Goal: Use online tool/utility: Utilize a website feature to perform a specific function

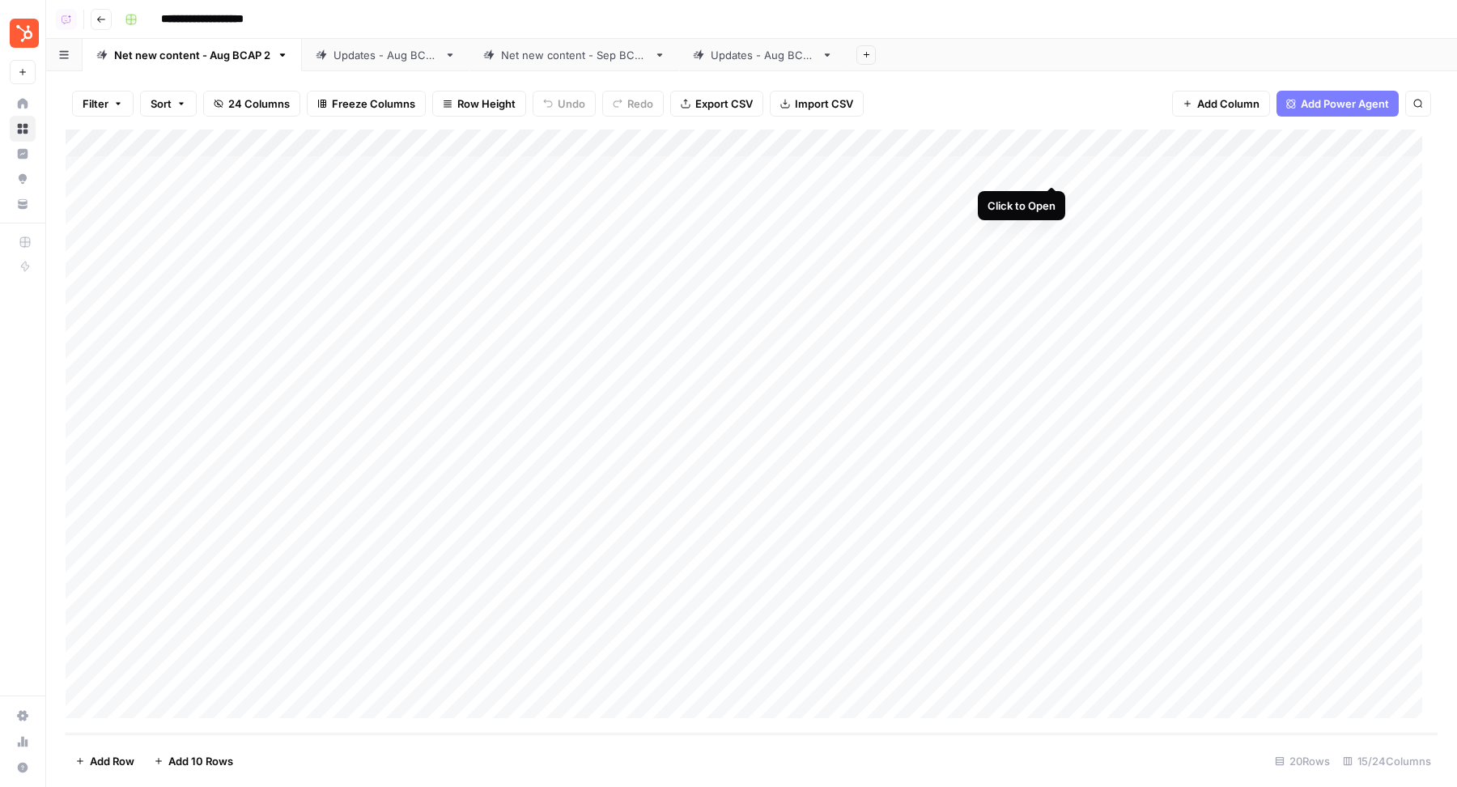
click at [1050, 170] on div "Add Column" at bounding box center [752, 432] width 1372 height 604
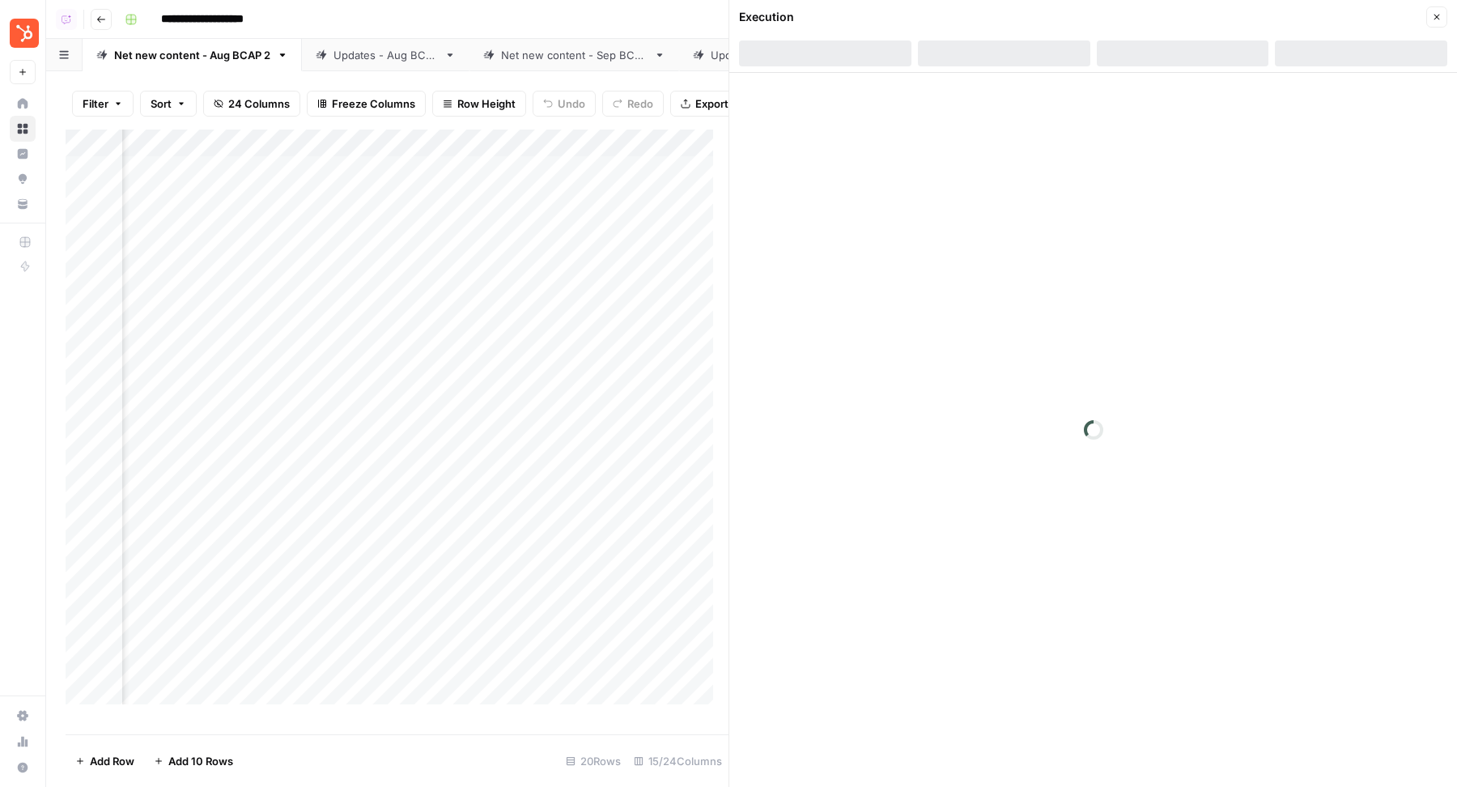
scroll to position [0, 479]
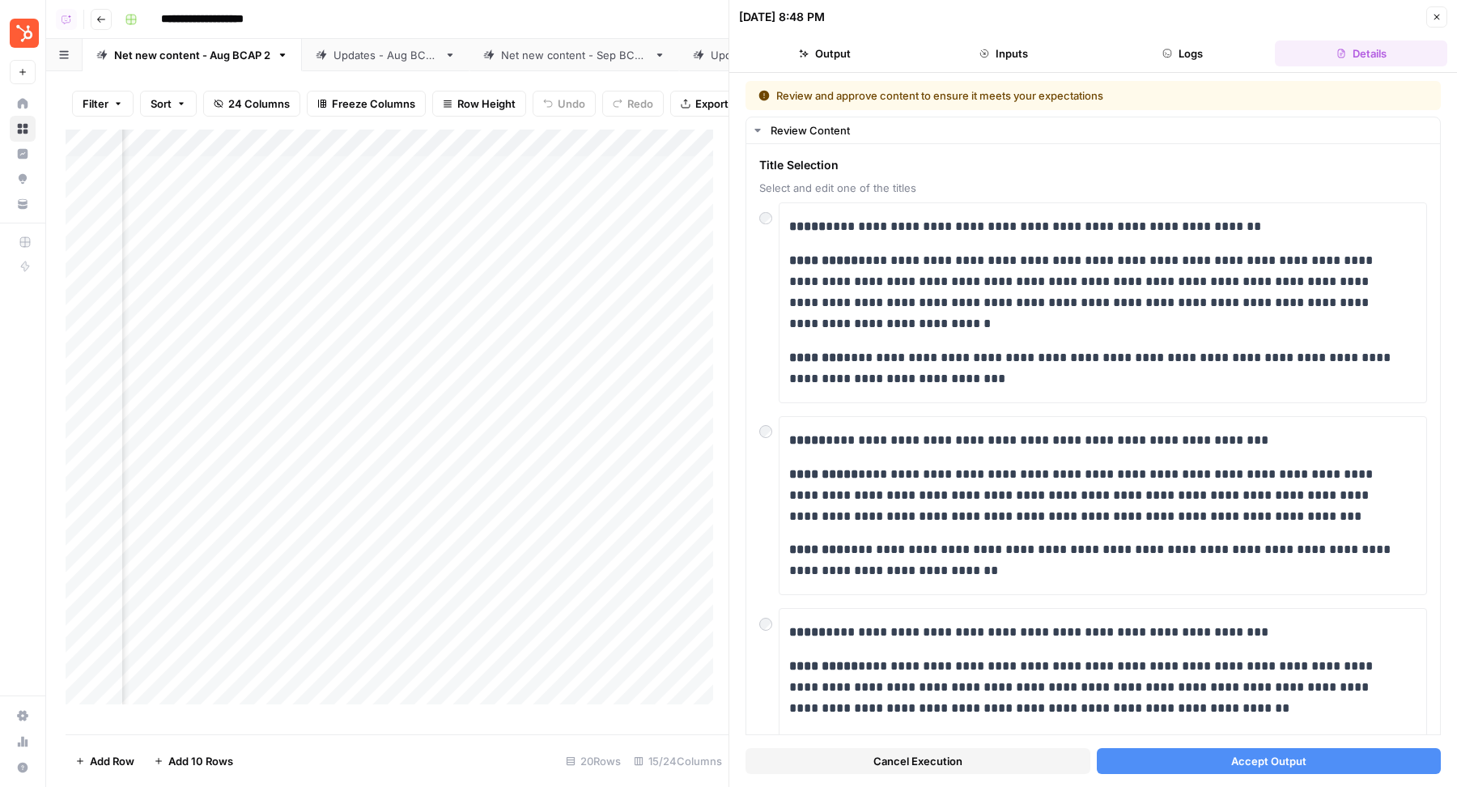
click at [1264, 762] on span "Accept Output" at bounding box center [1268, 761] width 75 height 16
click at [573, 211] on div "Add Column" at bounding box center [397, 425] width 663 height 590
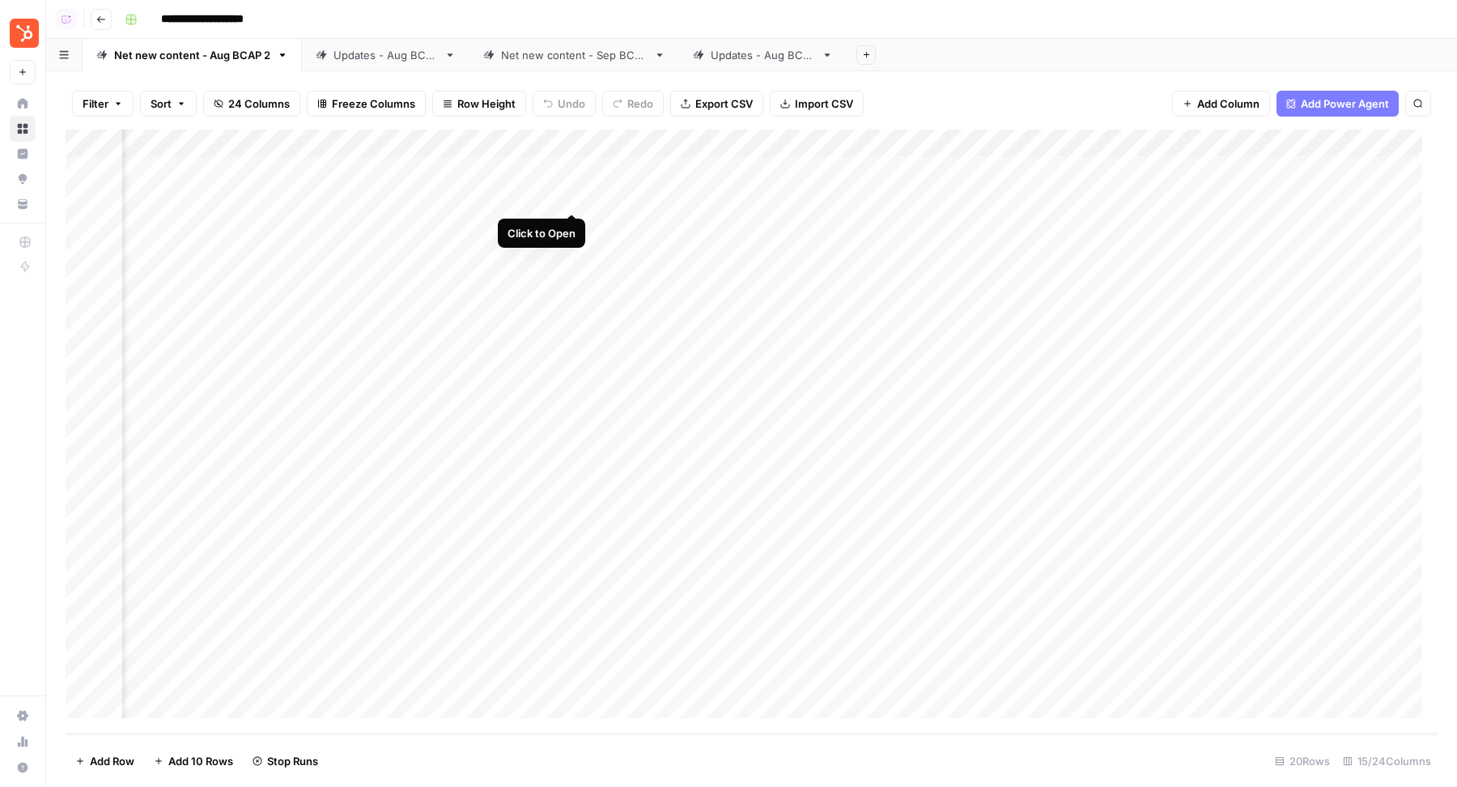
click at [573, 196] on div "Add Column" at bounding box center [752, 432] width 1372 height 604
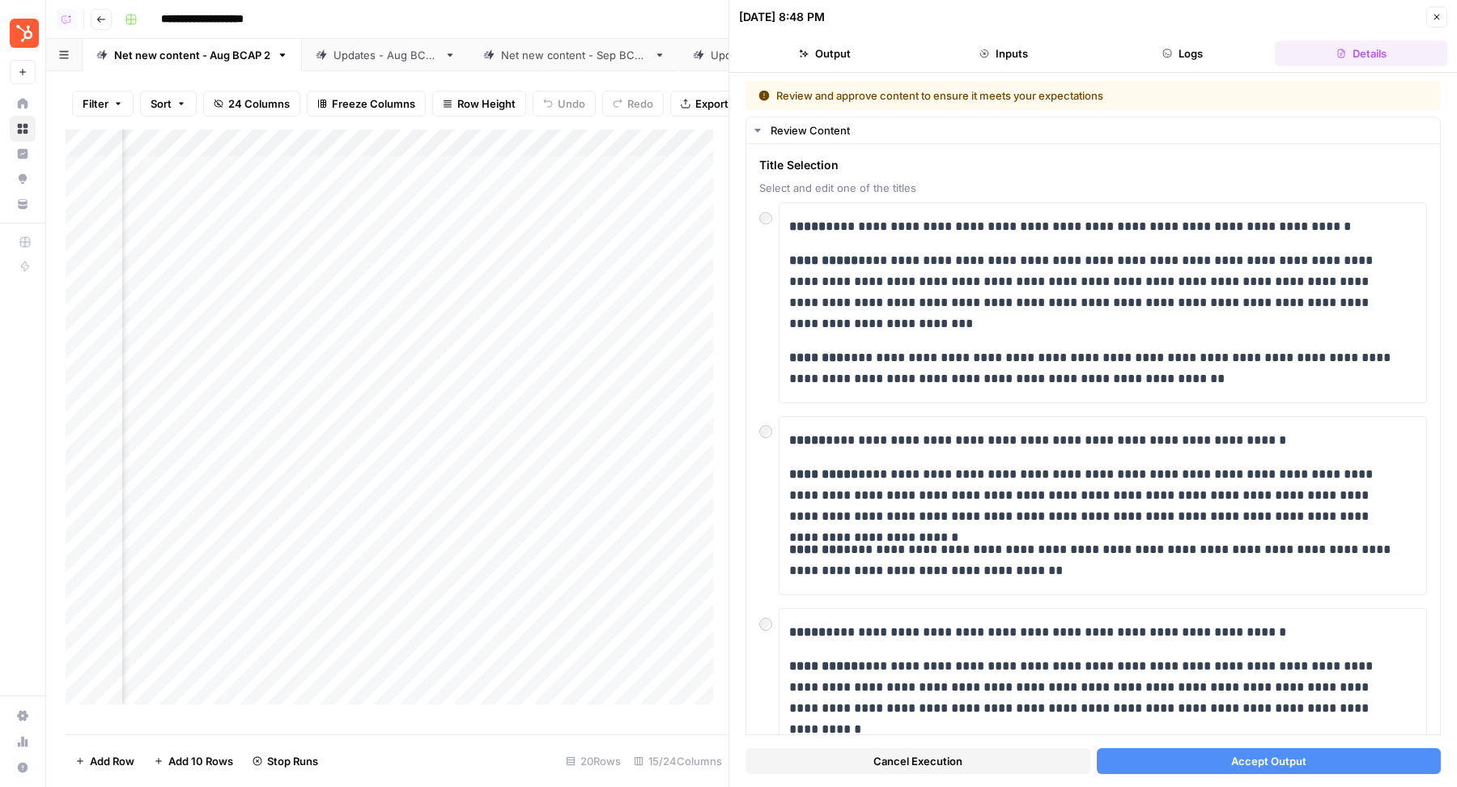
click at [1215, 753] on button "Accept Output" at bounding box center [1269, 761] width 345 height 26
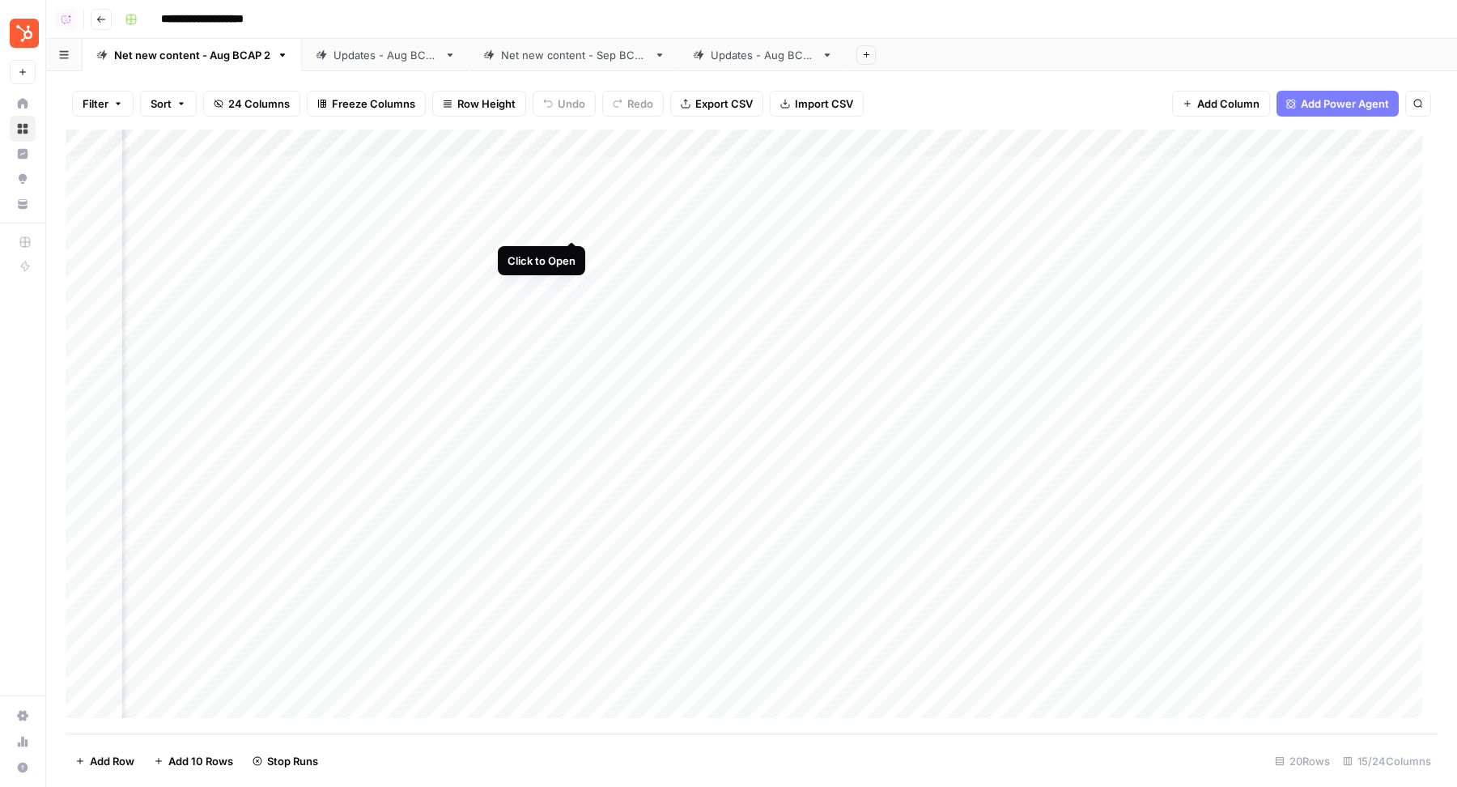
click at [576, 223] on div "Add Column" at bounding box center [752, 432] width 1372 height 604
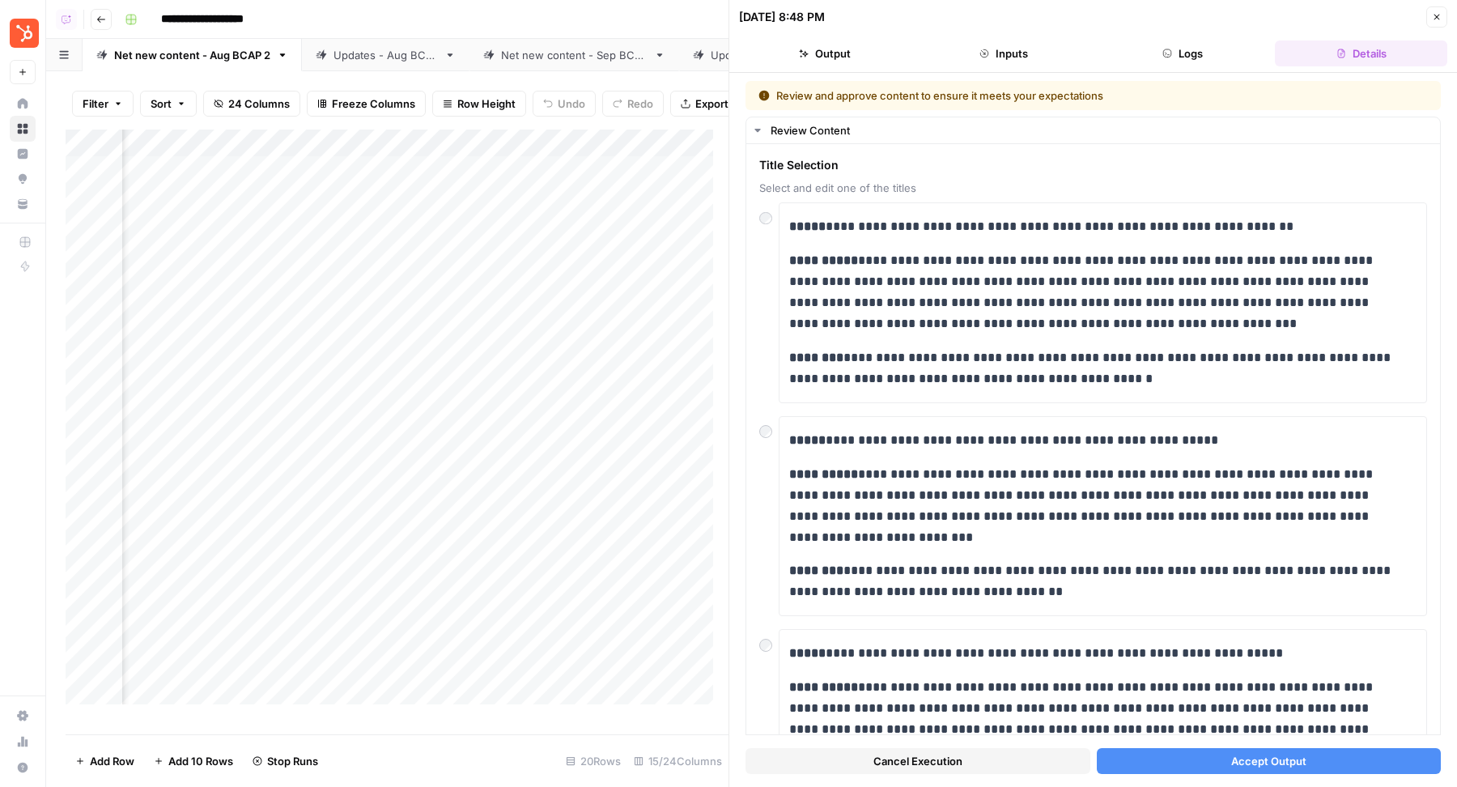
click at [1286, 763] on span "Accept Output" at bounding box center [1268, 761] width 75 height 16
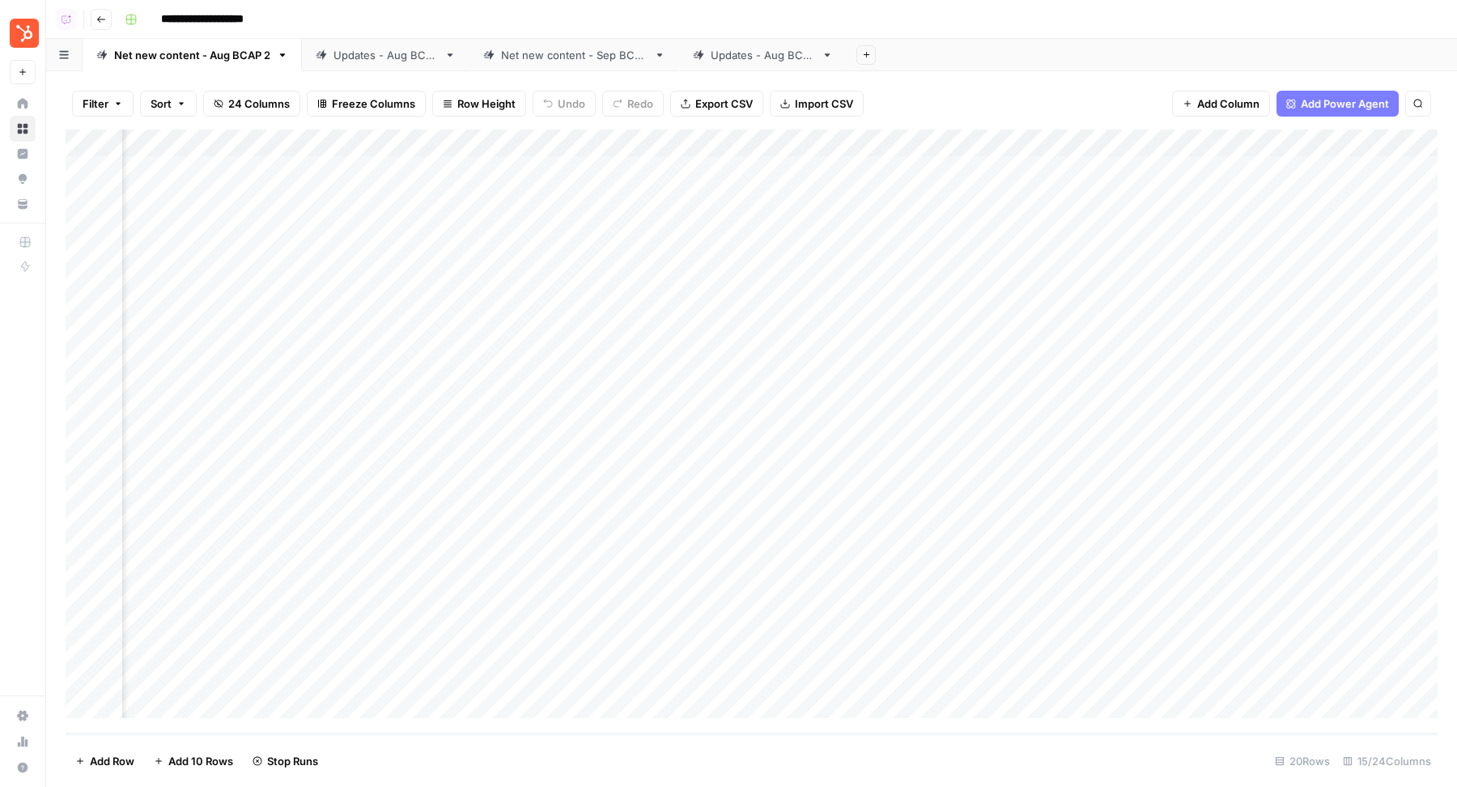
click at [395, 65] on link "Updates - Aug BCAP" at bounding box center [386, 55] width 168 height 32
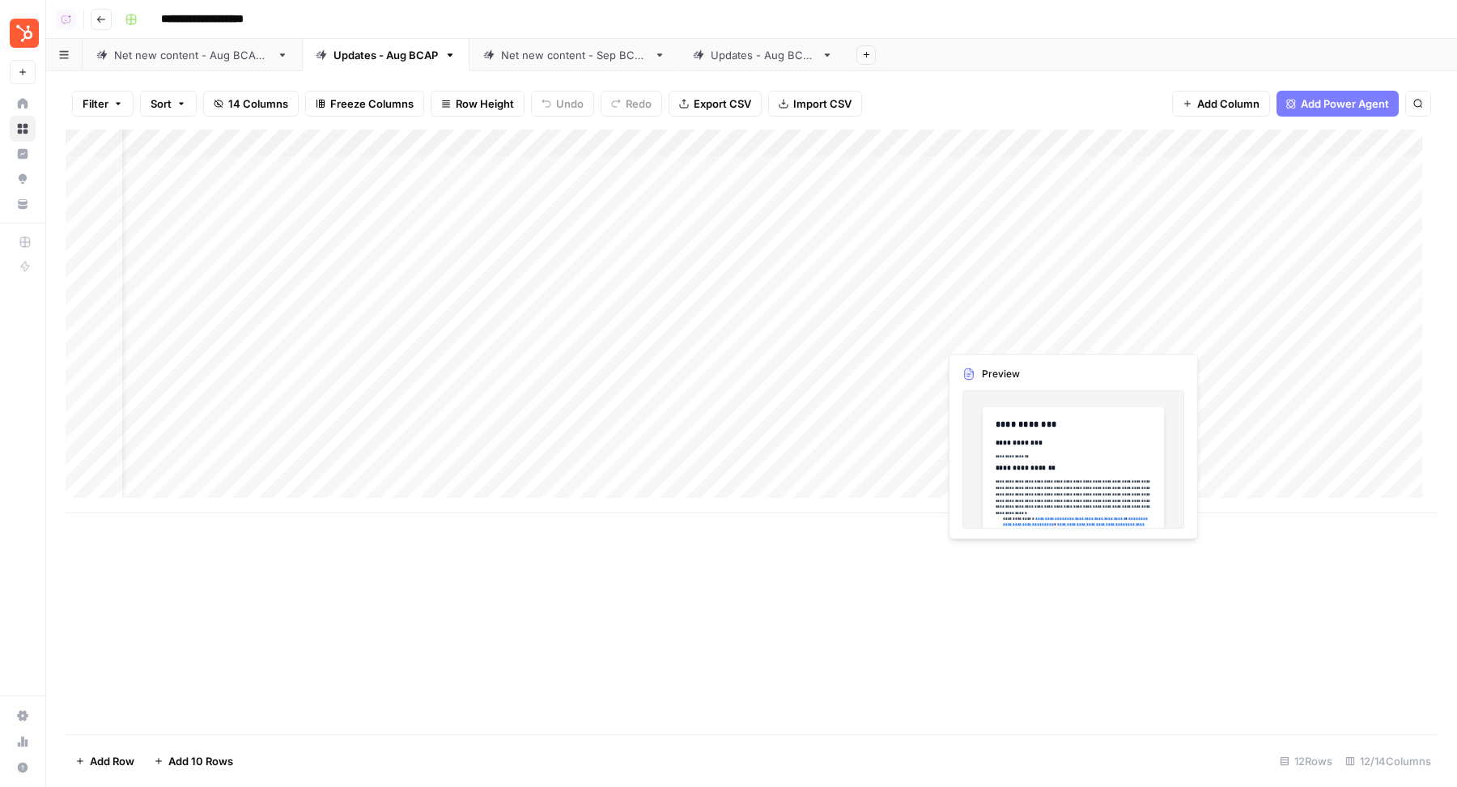
scroll to position [0, 49]
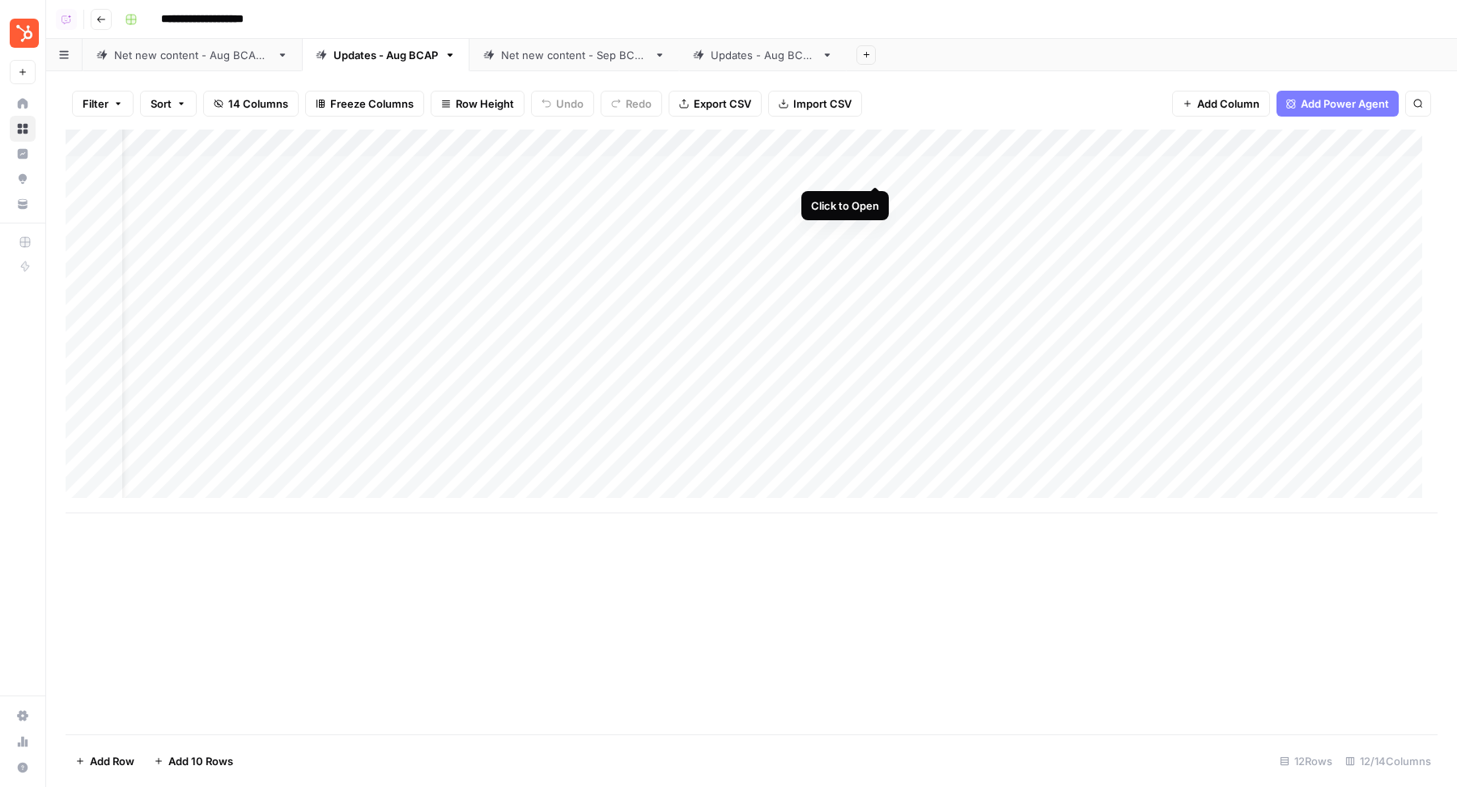
click at [880, 167] on div "Add Column" at bounding box center [752, 322] width 1372 height 384
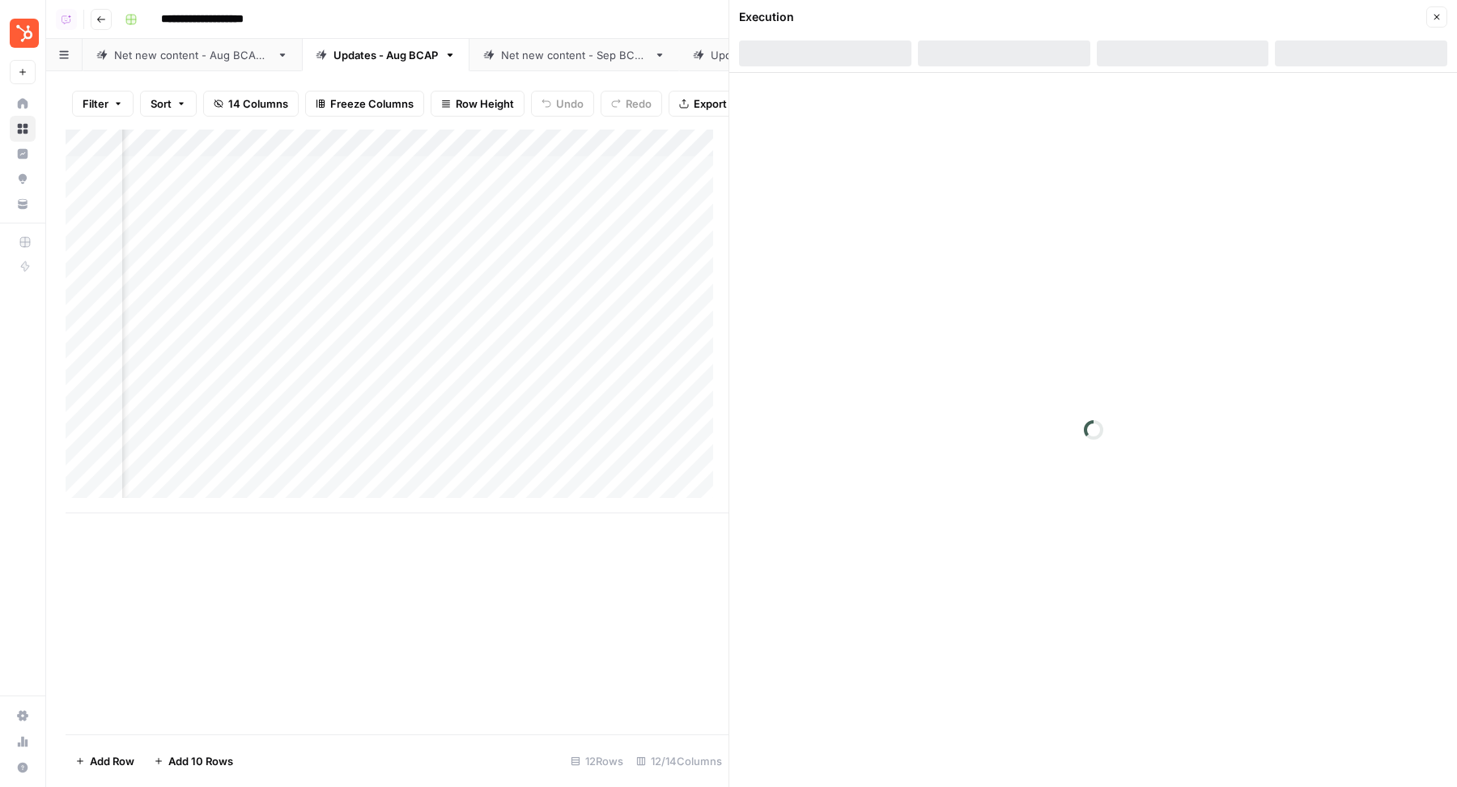
scroll to position [0, 351]
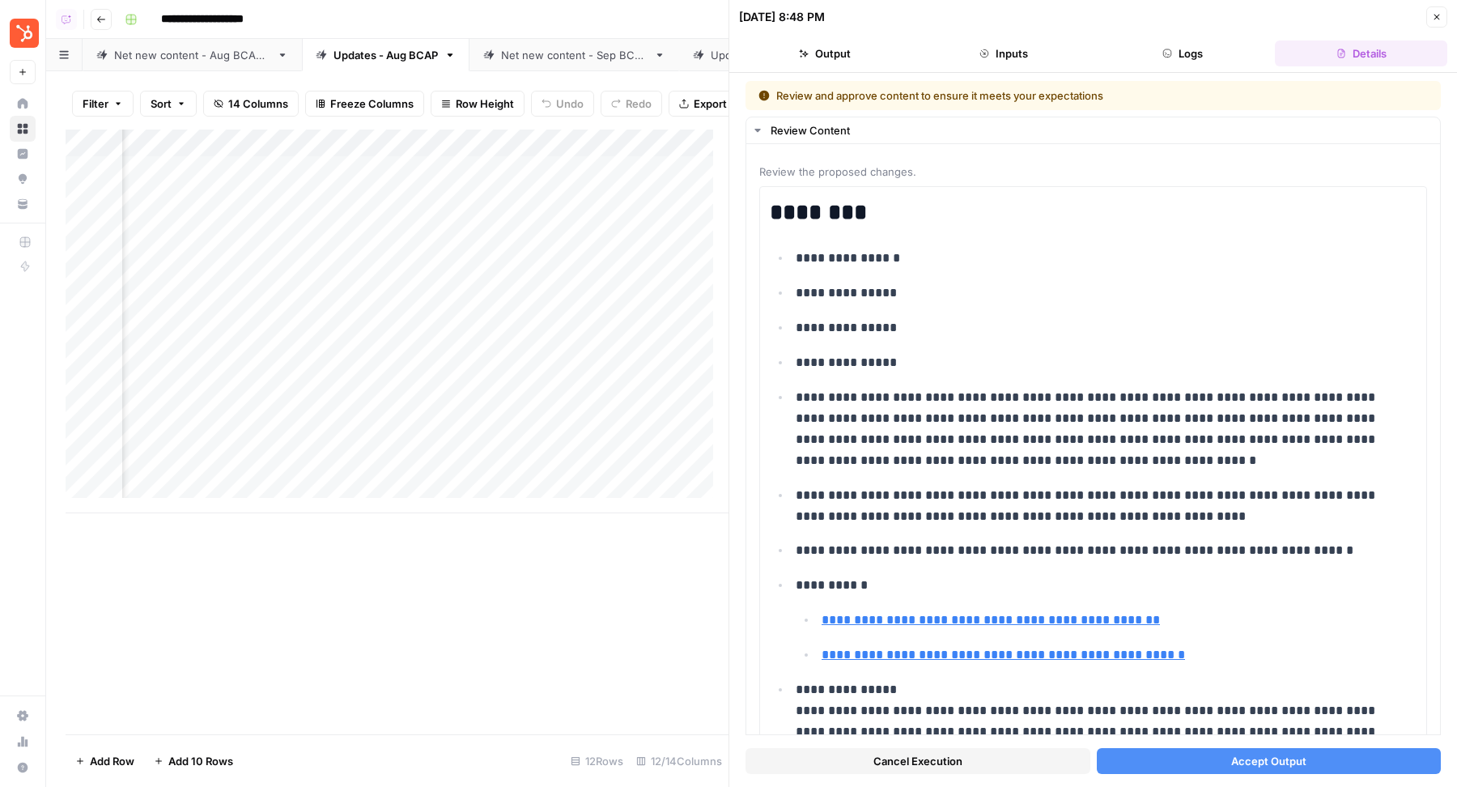
click at [1184, 767] on button "Accept Output" at bounding box center [1269, 761] width 345 height 26
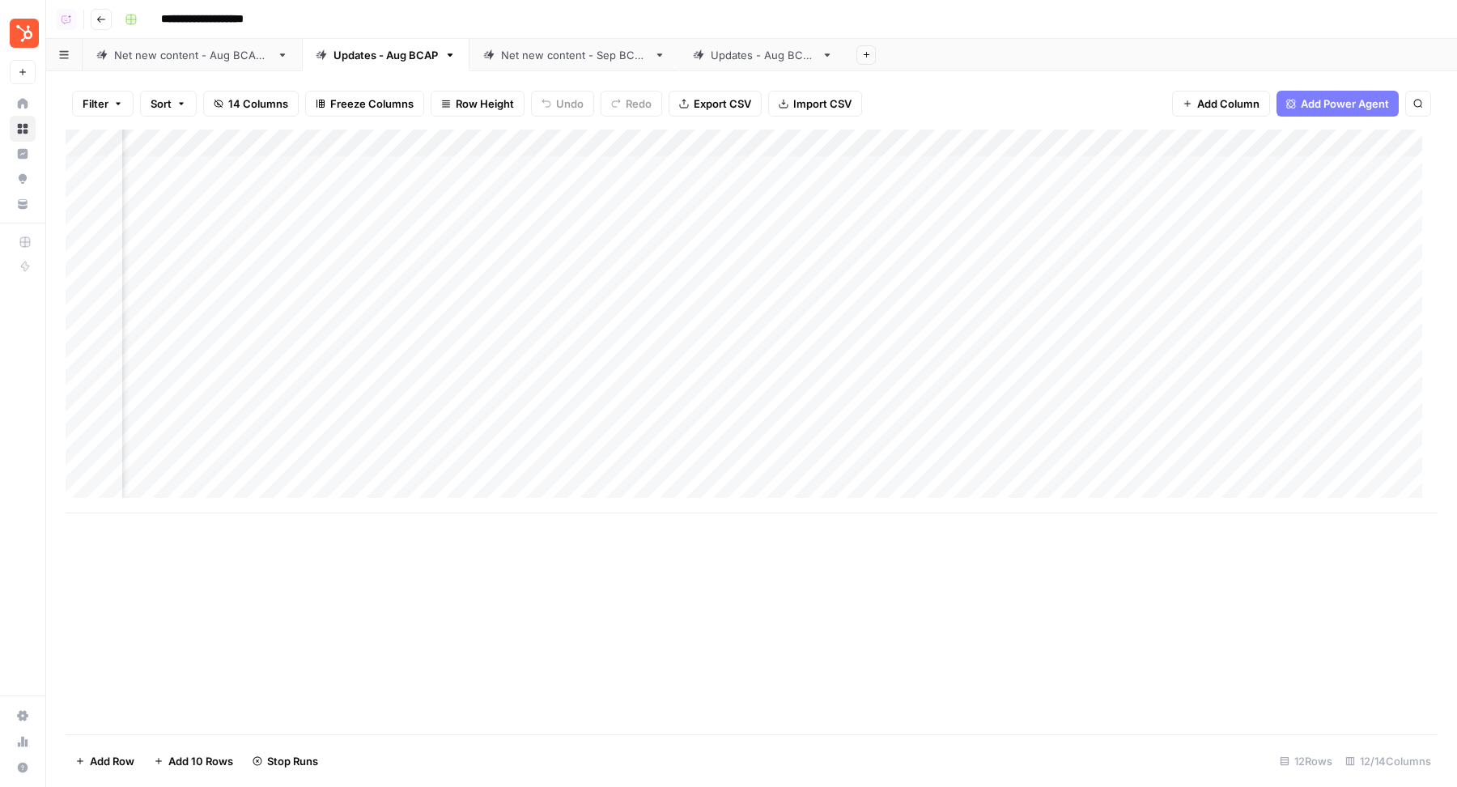
click at [573, 201] on div "Add Column" at bounding box center [752, 322] width 1372 height 384
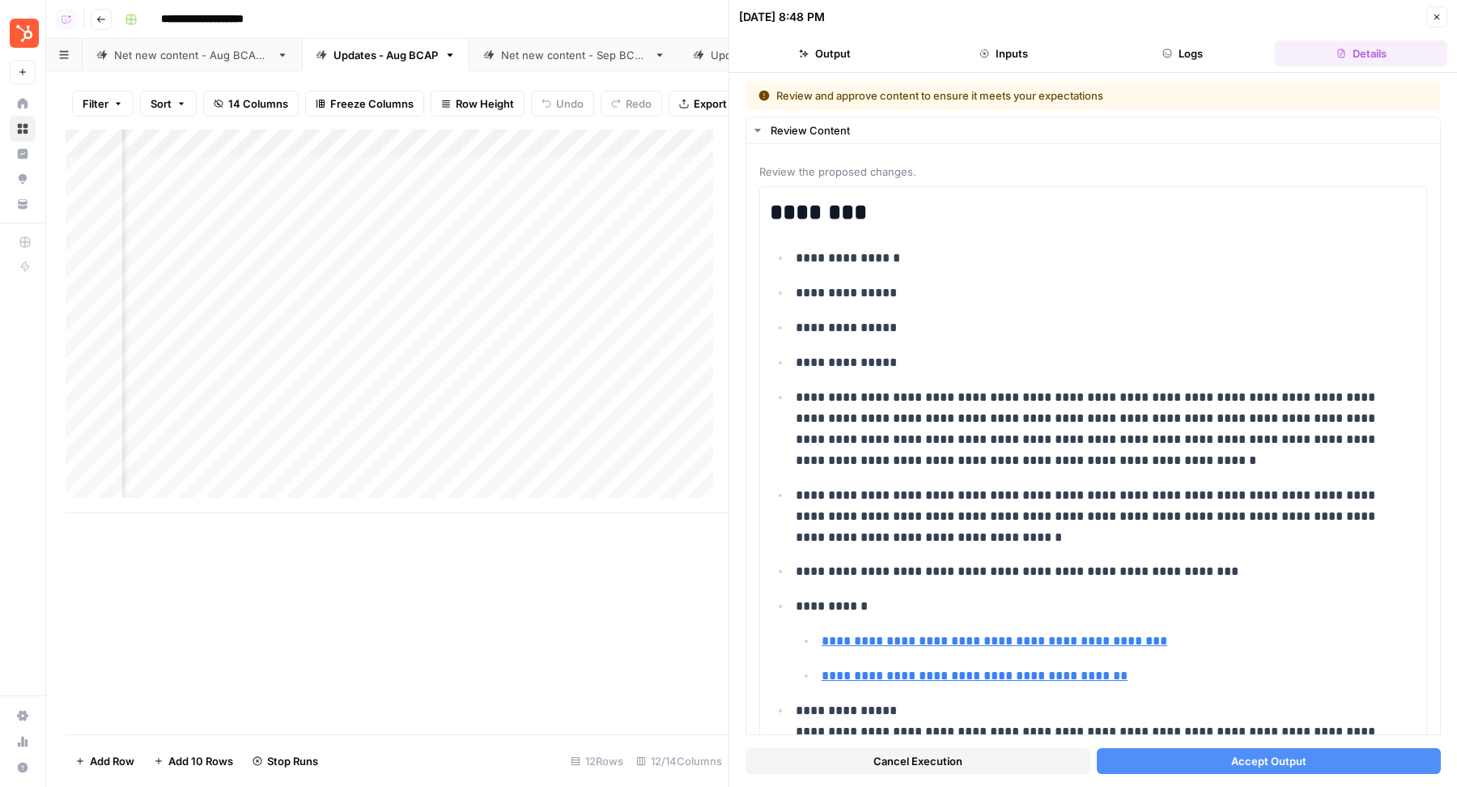
click at [1334, 758] on button "Accept Output" at bounding box center [1269, 761] width 345 height 26
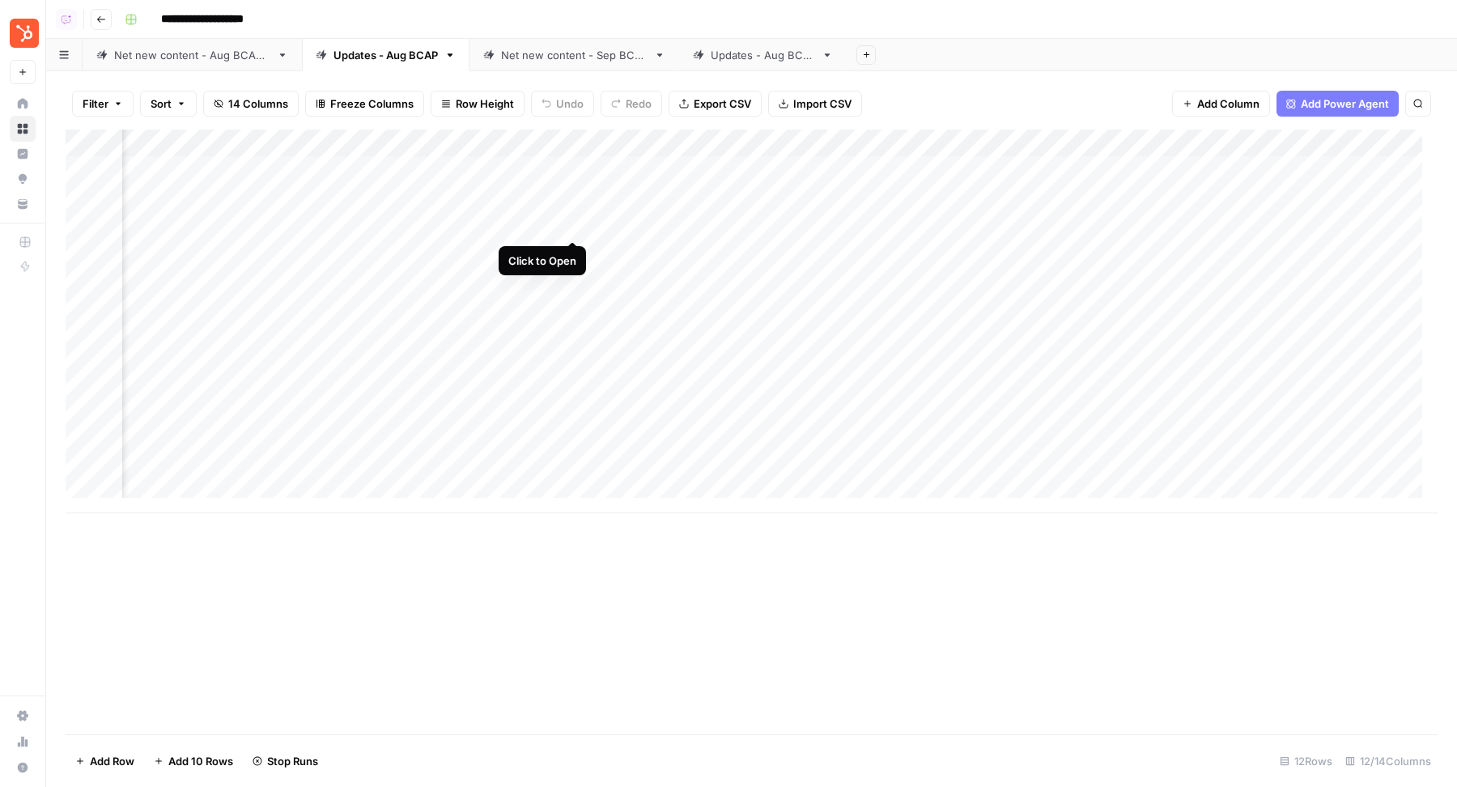
click at [574, 225] on div "Add Column" at bounding box center [752, 322] width 1372 height 384
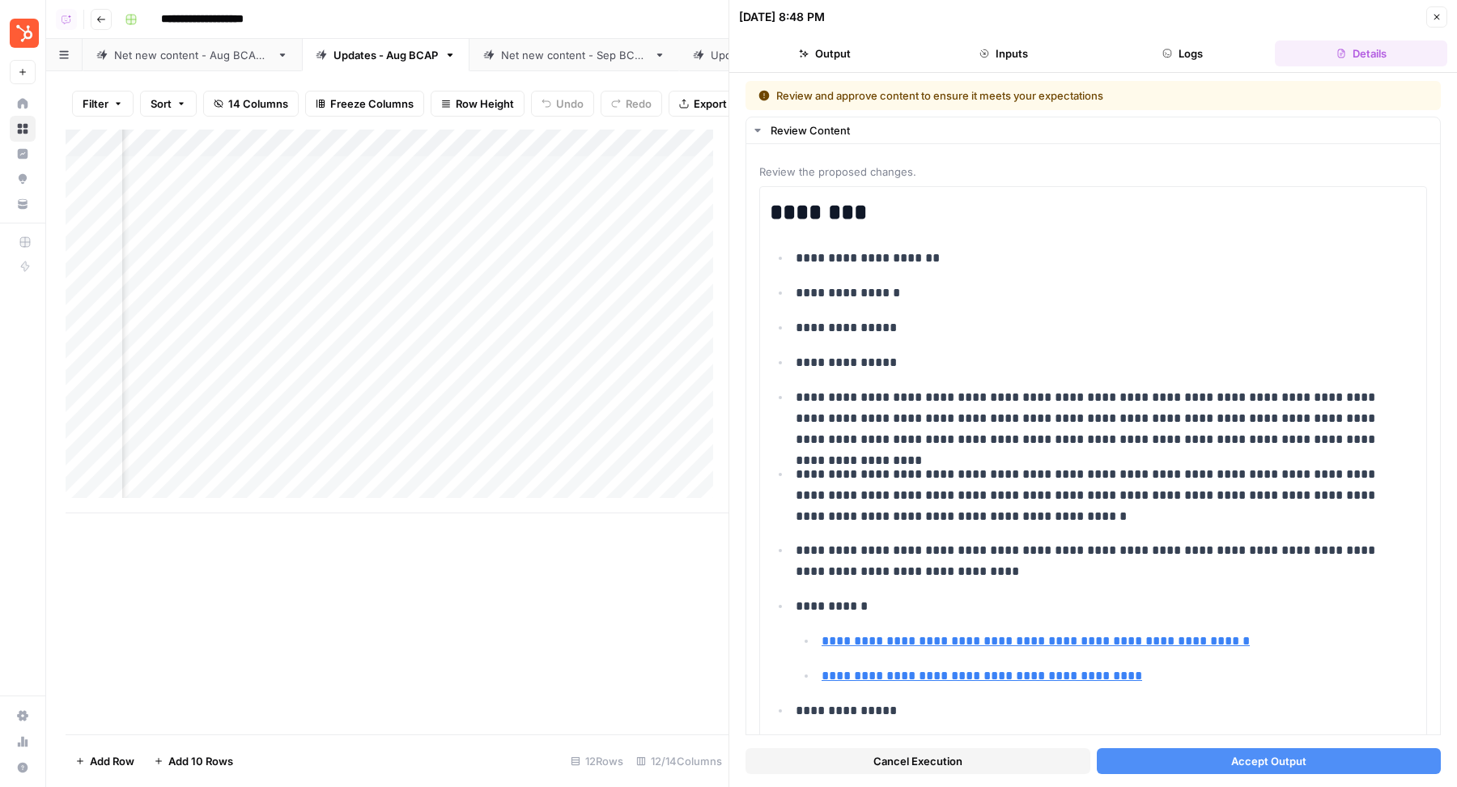
click at [1124, 757] on button "Accept Output" at bounding box center [1269, 761] width 345 height 26
